Goal: Information Seeking & Learning: Learn about a topic

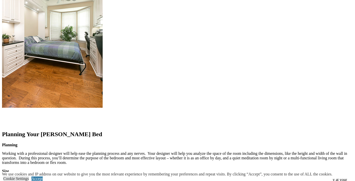
scroll to position [681, 0]
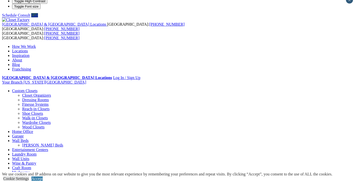
scroll to position [0, 0]
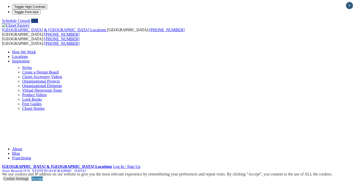
click at [29, 59] on link "Inspiration" at bounding box center [20, 61] width 17 height 4
